Goal: Information Seeking & Learning: Learn about a topic

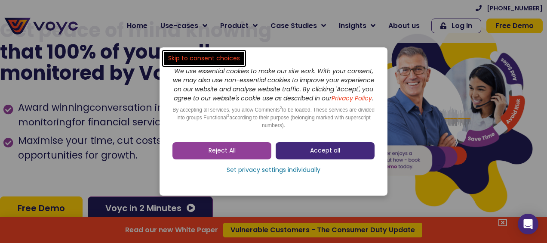
click at [332, 153] on span "Accept all" at bounding box center [325, 150] width 30 height 9
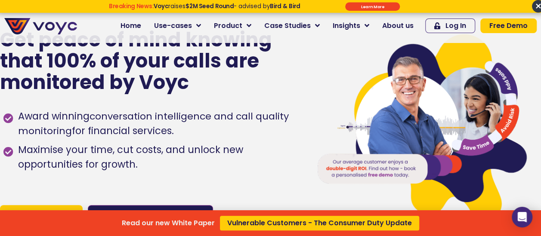
click at [211, 25] on div "Read our new White Paper Vulnerable Customers - The Consumer Duty Update" at bounding box center [270, 118] width 541 height 236
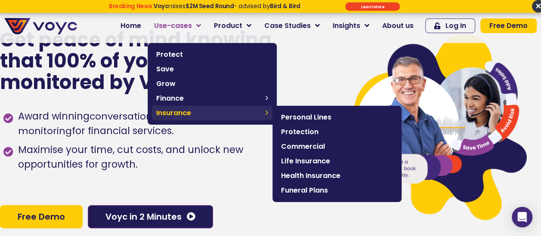
click at [195, 112] on span "Insurance" at bounding box center [208, 113] width 105 height 10
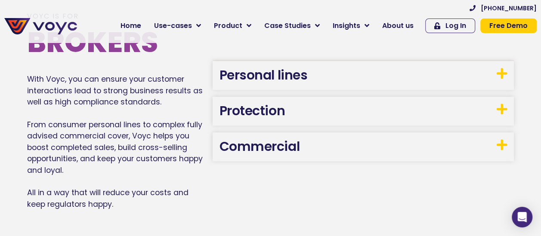
scroll to position [473, 0]
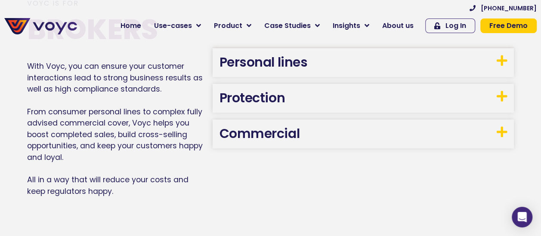
click at [502, 133] on icon at bounding box center [502, 132] width 11 height 12
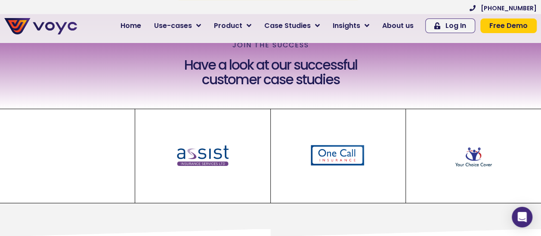
scroll to position [1370, 0]
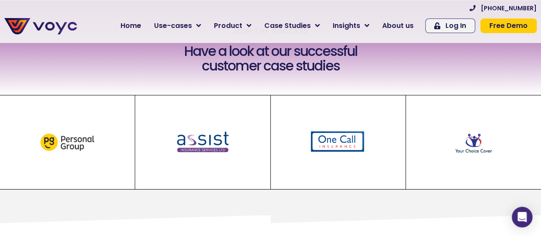
click at [332, 150] on img at bounding box center [338, 142] width 74 height 53
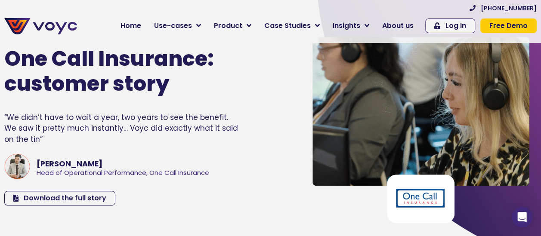
scroll to position [86, 0]
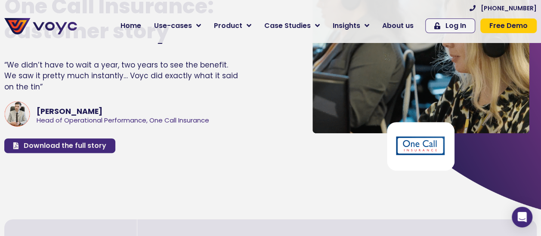
click at [53, 144] on span "Download the full story" at bounding box center [65, 145] width 83 height 7
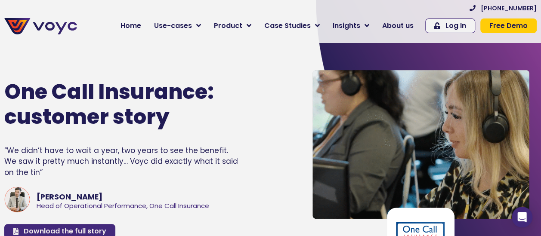
scroll to position [0, 0]
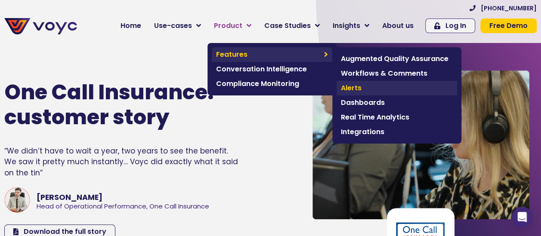
click at [358, 89] on span "Alerts" at bounding box center [397, 88] width 112 height 10
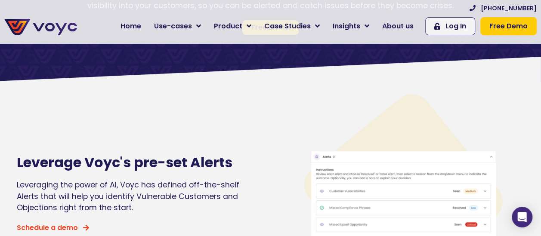
scroll to position [86, 0]
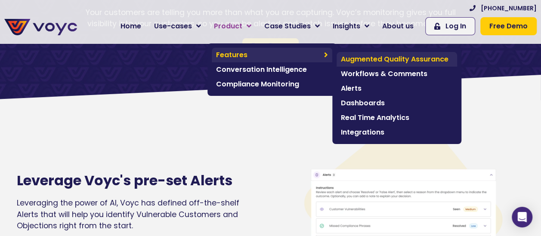
click at [363, 59] on span "Augmented Quality Assurance" at bounding box center [397, 59] width 112 height 10
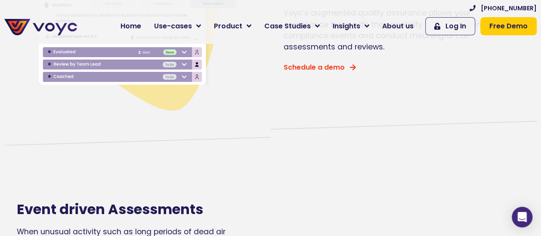
scroll to position [560, 0]
